Goal: Complete application form

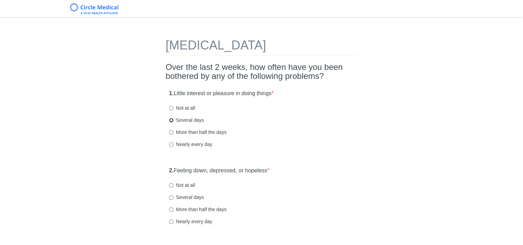
click at [171, 120] on input "Several days" at bounding box center [171, 120] width 4 height 4
radio input "true"
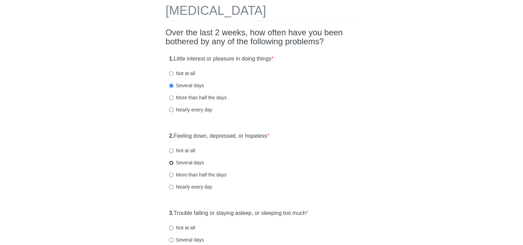
click at [171, 162] on input "Several days" at bounding box center [171, 162] width 4 height 4
radio input "true"
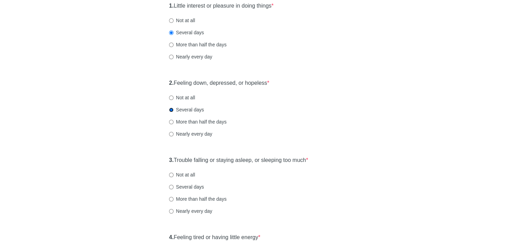
scroll to position [104, 0]
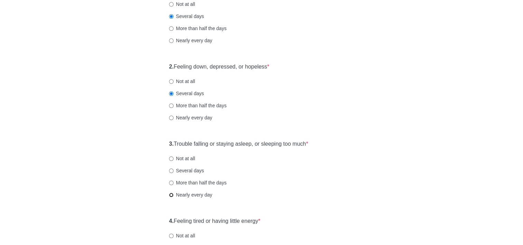
click at [171, 195] on input "Nearly every day" at bounding box center [171, 194] width 4 height 4
radio input "true"
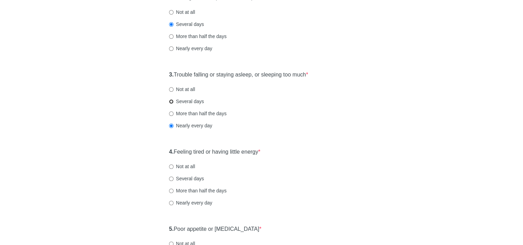
click at [170, 102] on input "Several days" at bounding box center [171, 101] width 4 height 4
radio input "true"
click at [172, 178] on input "Several days" at bounding box center [171, 178] width 4 height 4
radio input "true"
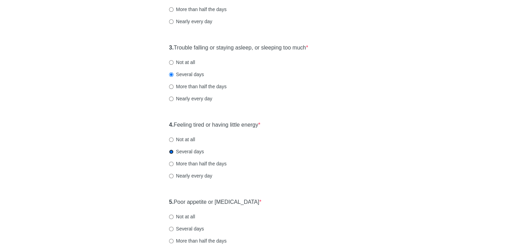
scroll to position [242, 0]
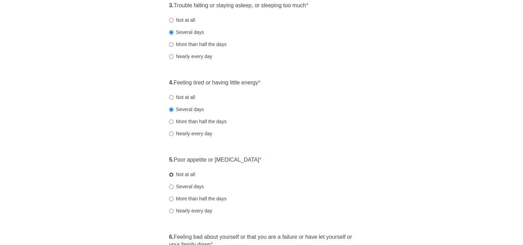
click at [171, 173] on input "Not at all" at bounding box center [171, 174] width 4 height 4
radio input "true"
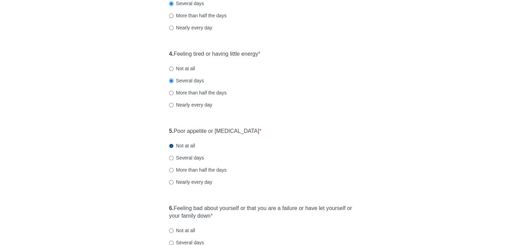
scroll to position [311, 0]
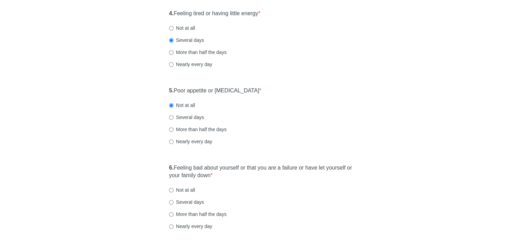
click at [174, 190] on label "Not at all" at bounding box center [182, 189] width 26 height 7
click at [173, 190] on input "Not at all" at bounding box center [171, 190] width 4 height 4
radio input "true"
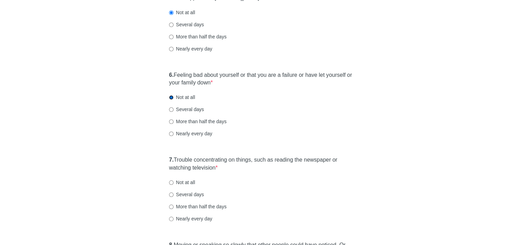
scroll to position [449, 0]
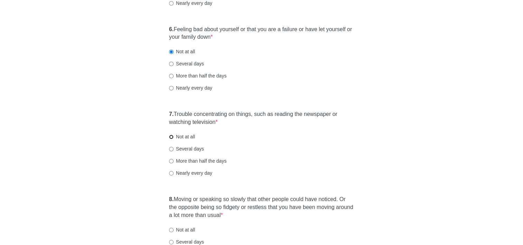
click at [170, 136] on input "Not at all" at bounding box center [171, 136] width 4 height 4
radio input "true"
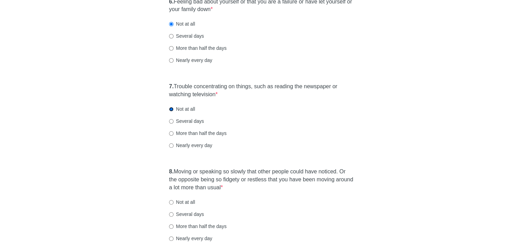
scroll to position [518, 0]
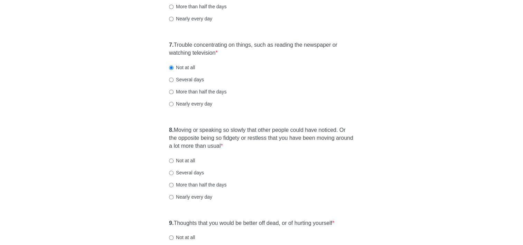
click at [171, 157] on label "Not at all" at bounding box center [182, 160] width 26 height 7
click at [171, 158] on input "Not at all" at bounding box center [171, 160] width 4 height 4
radio input "true"
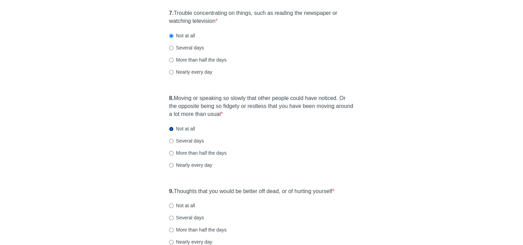
scroll to position [587, 0]
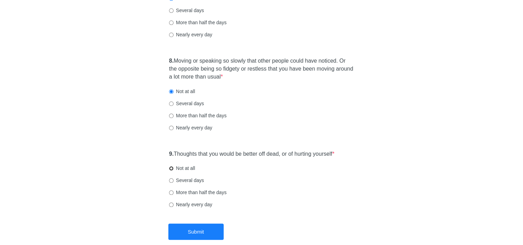
drag, startPoint x: 172, startPoint y: 168, endPoint x: 176, endPoint y: 182, distance: 14.5
click at [172, 168] on input "Not at all" at bounding box center [171, 168] width 4 height 4
radio input "true"
click at [192, 231] on button "Submit" at bounding box center [195, 231] width 55 height 16
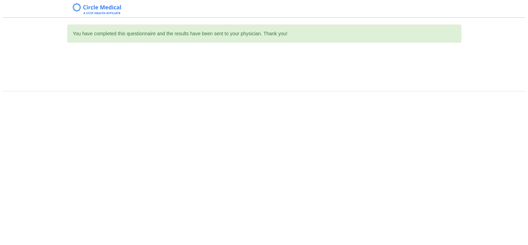
scroll to position [0, 0]
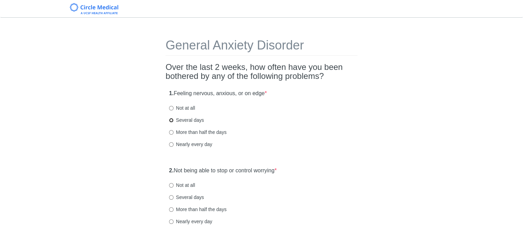
click at [170, 118] on input "Several days" at bounding box center [171, 120] width 4 height 4
radio input "true"
click at [172, 198] on input "Several days" at bounding box center [171, 197] width 4 height 4
radio input "true"
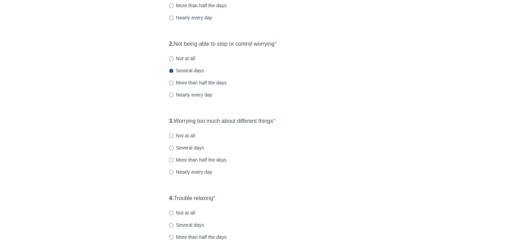
scroll to position [138, 0]
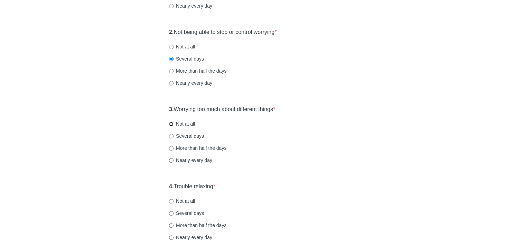
click at [171, 124] on input "Not at all" at bounding box center [171, 124] width 4 height 4
radio input "true"
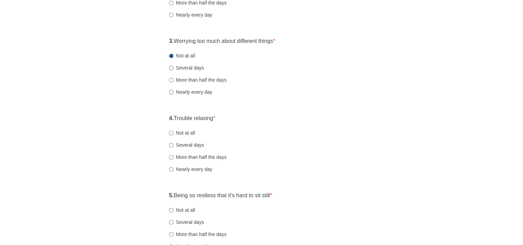
scroll to position [207, 0]
click at [172, 144] on input "Several days" at bounding box center [171, 144] width 4 height 4
radio input "true"
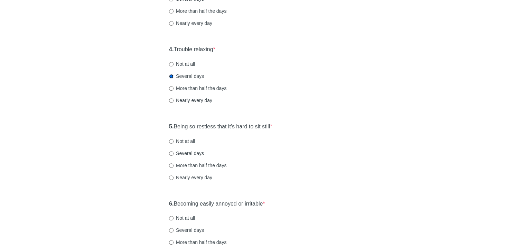
scroll to position [276, 0]
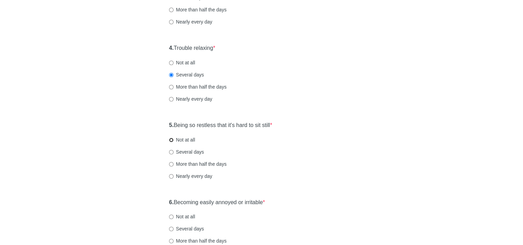
click at [172, 140] on input "Not at all" at bounding box center [171, 139] width 4 height 4
radio input "true"
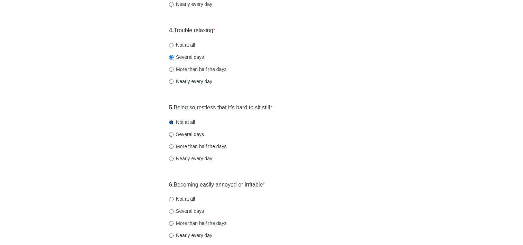
scroll to position [311, 0]
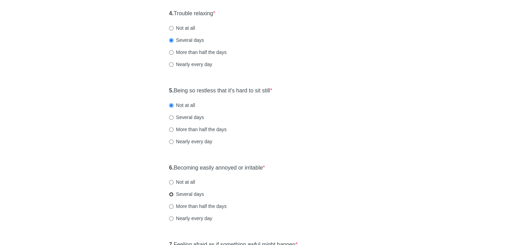
click at [171, 194] on input "Several days" at bounding box center [171, 194] width 4 height 4
radio input "true"
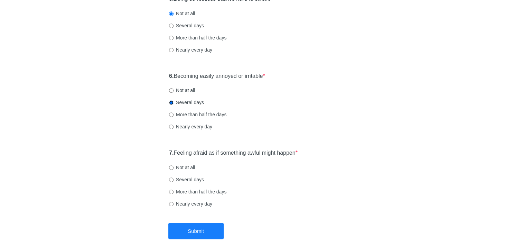
scroll to position [414, 0]
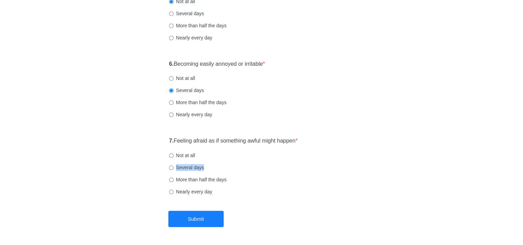
click at [171, 169] on div "7. Feeling afraid as if something awful might happen * Not at all Several days …" at bounding box center [261, 169] width 192 height 72
click at [170, 167] on input "Several days" at bounding box center [171, 167] width 4 height 4
radio input "true"
click at [189, 219] on button "Submit" at bounding box center [195, 218] width 55 height 16
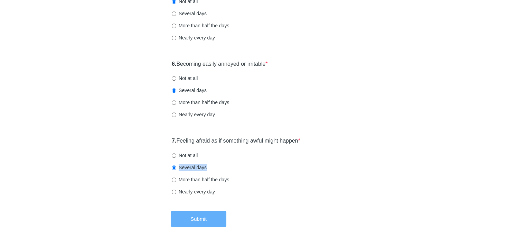
scroll to position [0, 0]
